Goal: Find specific page/section: Find specific page/section

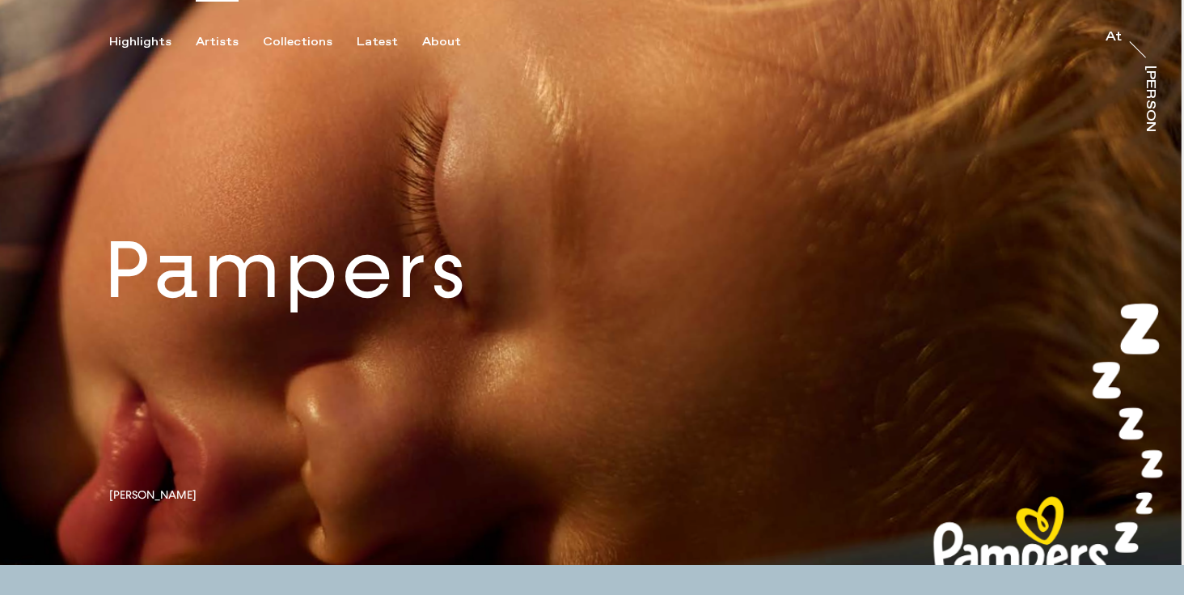
click at [211, 43] on div "Artists" at bounding box center [217, 42] width 43 height 15
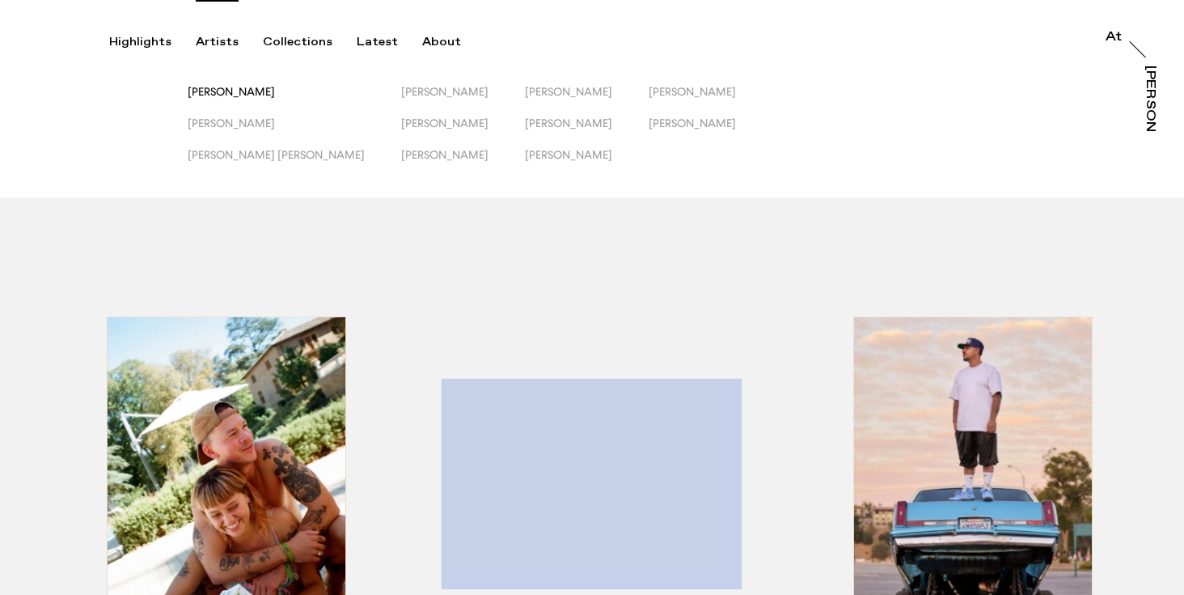
click at [235, 91] on span "[PERSON_NAME]" at bounding box center [231, 91] width 87 height 13
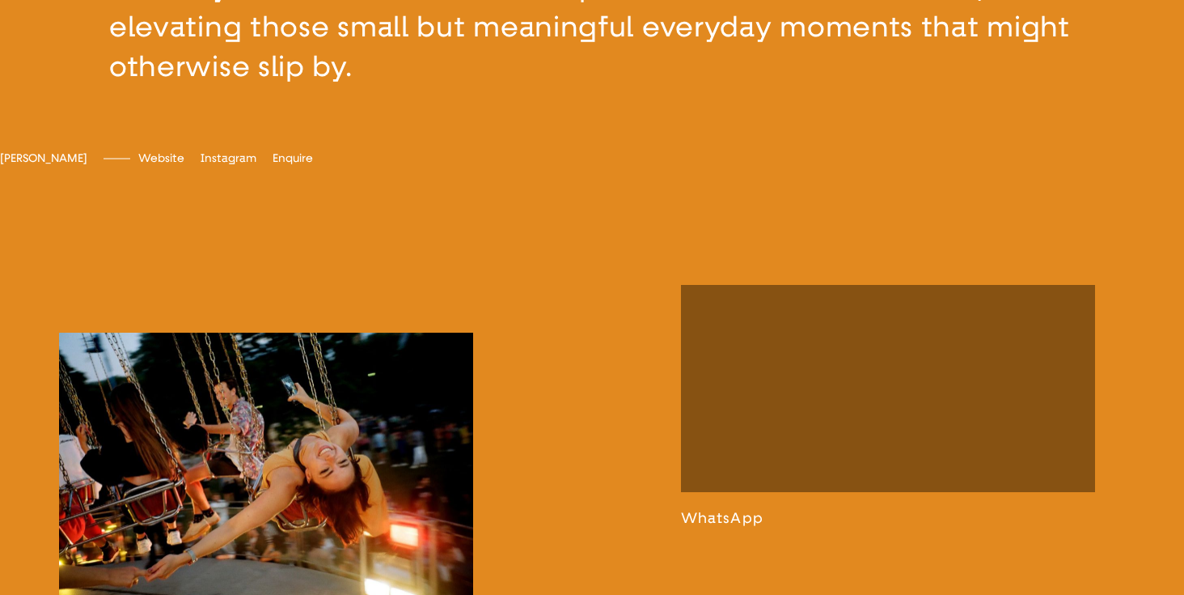
scroll to position [740, 0]
click at [866, 423] on link at bounding box center [888, 407] width 414 height 242
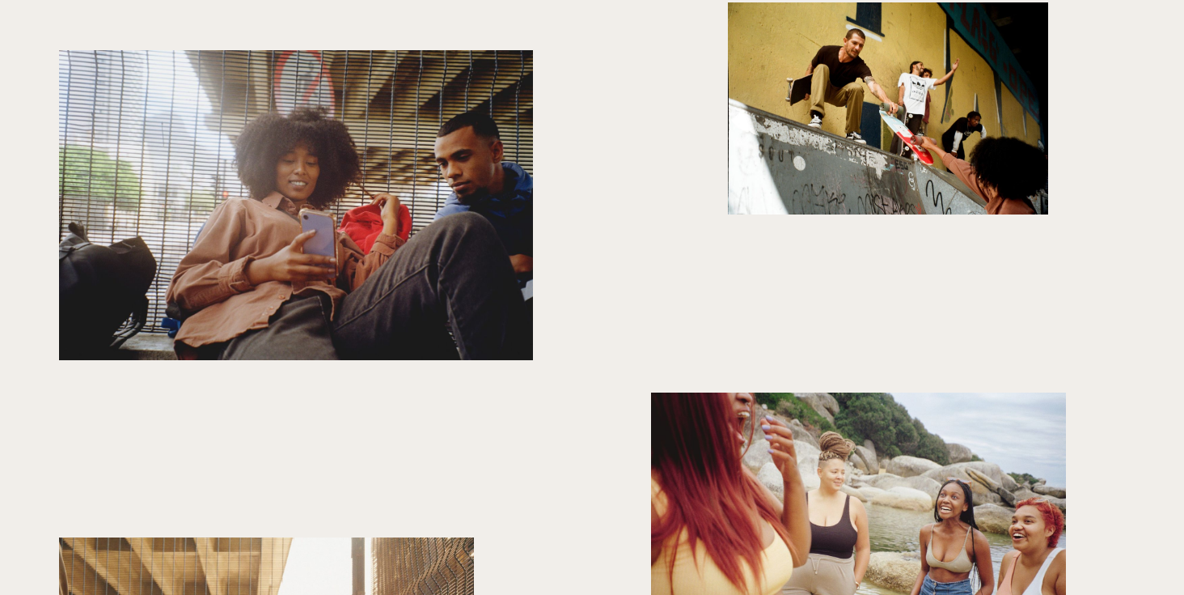
scroll to position [3875, 0]
